Goal: Task Accomplishment & Management: Manage account settings

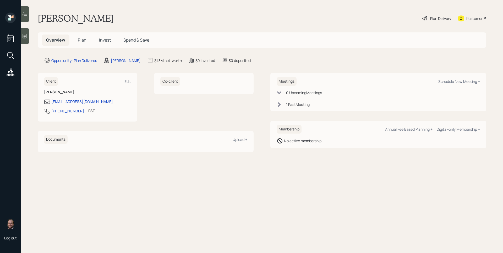
click at [83, 39] on span "Plan" at bounding box center [82, 40] width 9 height 6
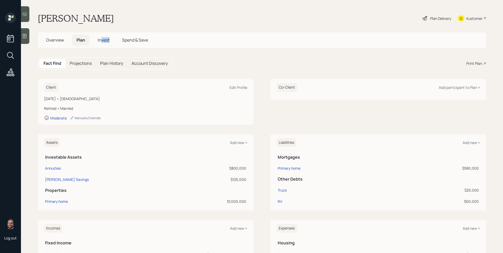
click at [101, 42] on h5 "Invest" at bounding box center [103, 40] width 20 height 11
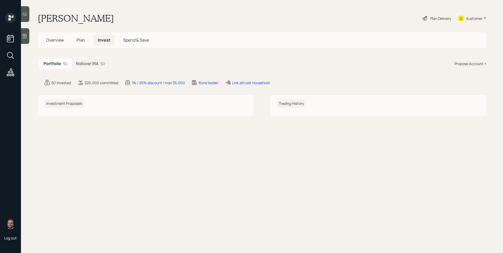
click at [91, 63] on h5 "Rollover IRA" at bounding box center [87, 63] width 23 height 5
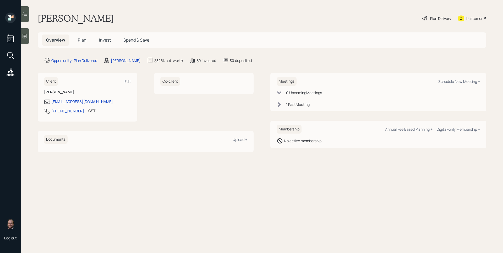
click at [80, 37] on h5 "Plan" at bounding box center [82, 40] width 17 height 11
